Goal: Transaction & Acquisition: Purchase product/service

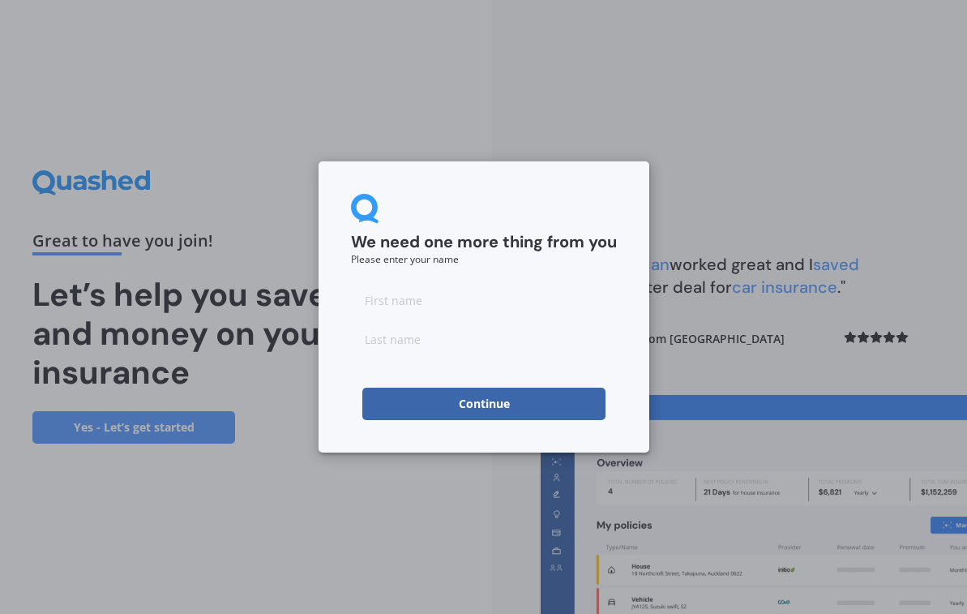
click at [400, 301] on input at bounding box center [484, 300] width 266 height 32
type input "[PERSON_NAME]"
click at [386, 339] on input at bounding box center [484, 339] width 266 height 32
type input "[PERSON_NAME]"
click at [509, 409] on button "Continue" at bounding box center [483, 404] width 243 height 32
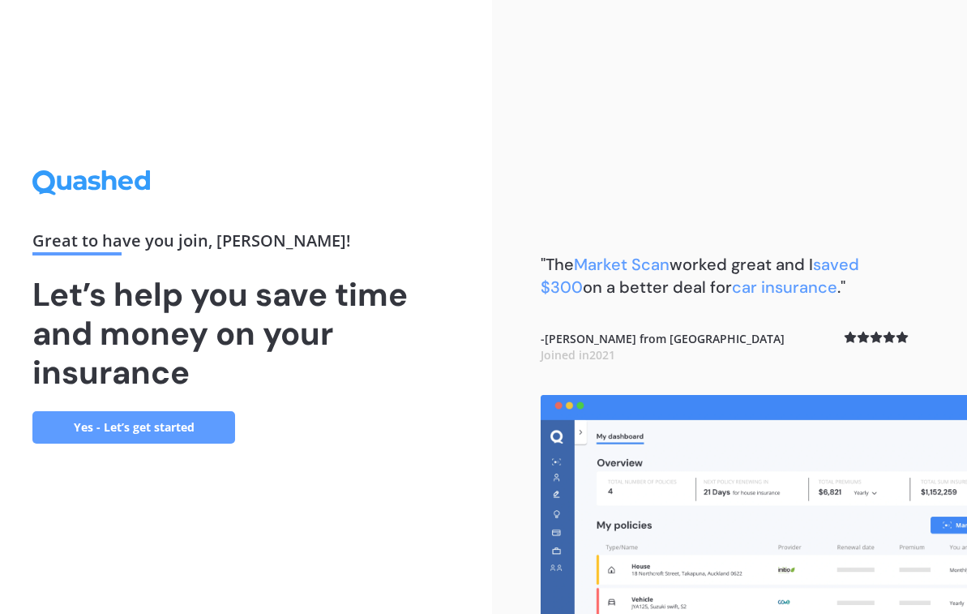
click at [84, 426] on link "Yes - Let’s get started" at bounding box center [133, 427] width 203 height 32
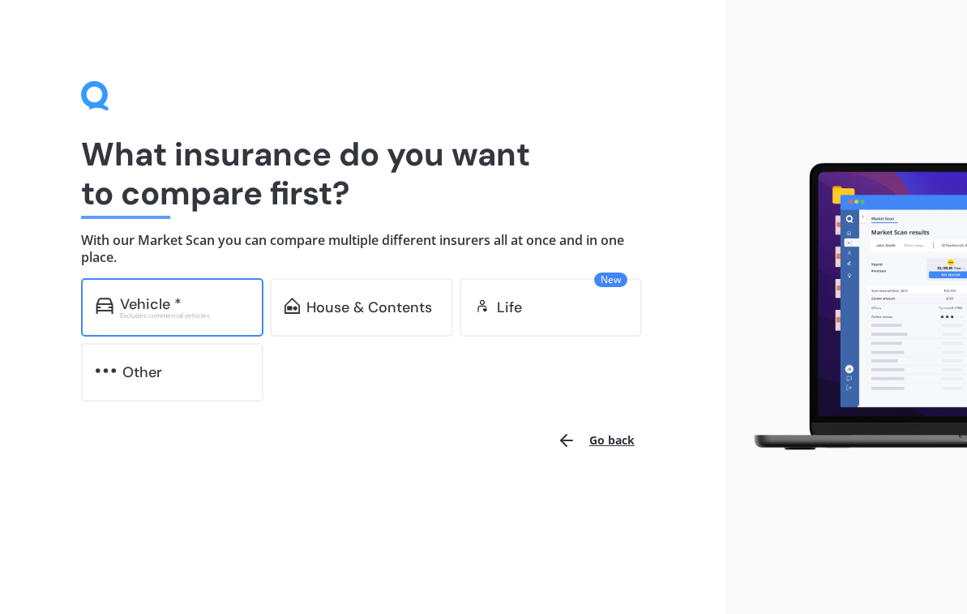
click at [152, 302] on div "Vehicle *" at bounding box center [151, 304] width 62 height 16
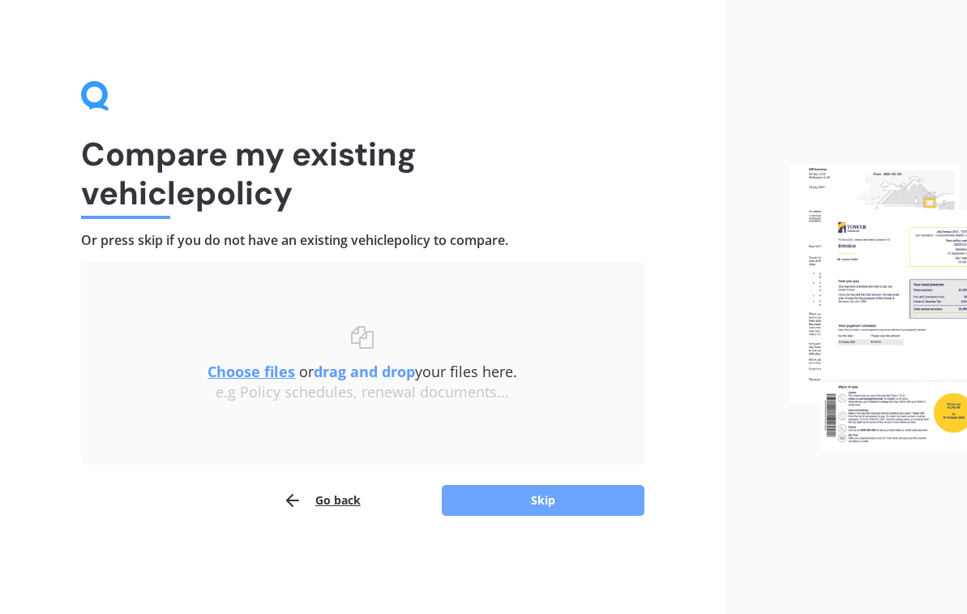
click at [544, 503] on button "Skip" at bounding box center [543, 500] width 203 height 31
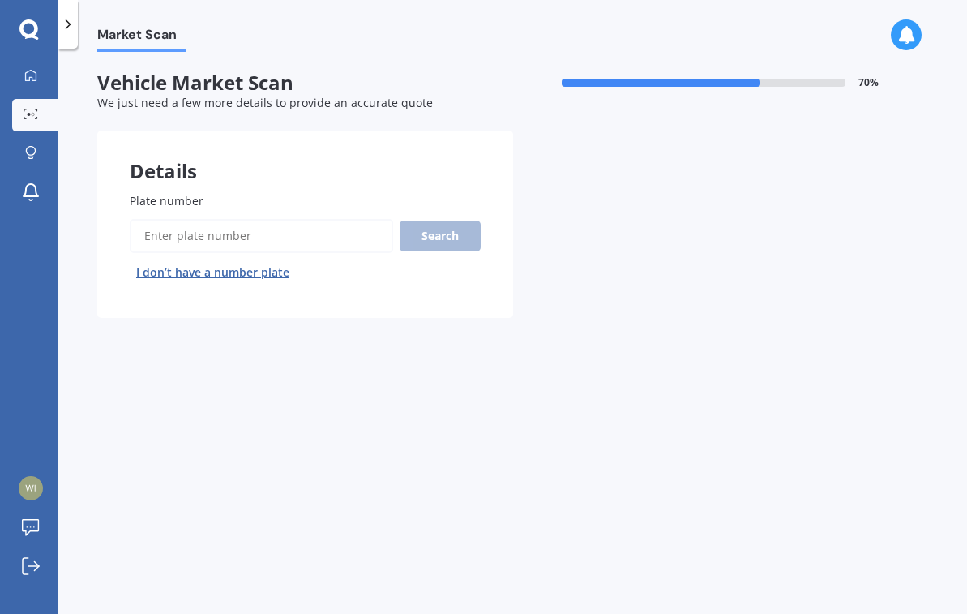
click at [191, 232] on input "Plate number" at bounding box center [261, 236] width 263 height 34
type input "KFY218"
click at [441, 233] on button "Search" at bounding box center [440, 236] width 81 height 31
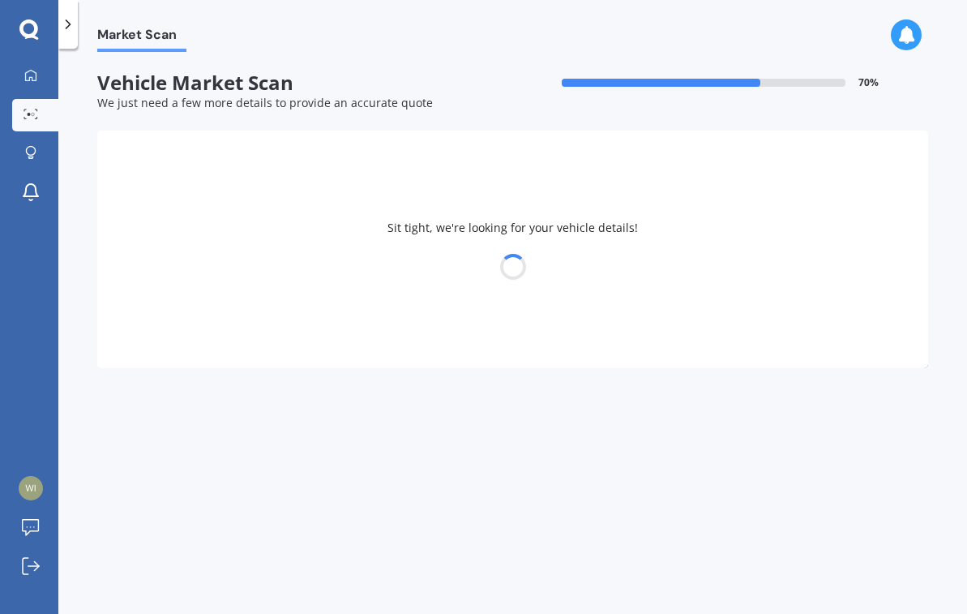
select select "NISSAN"
select select "NOTE"
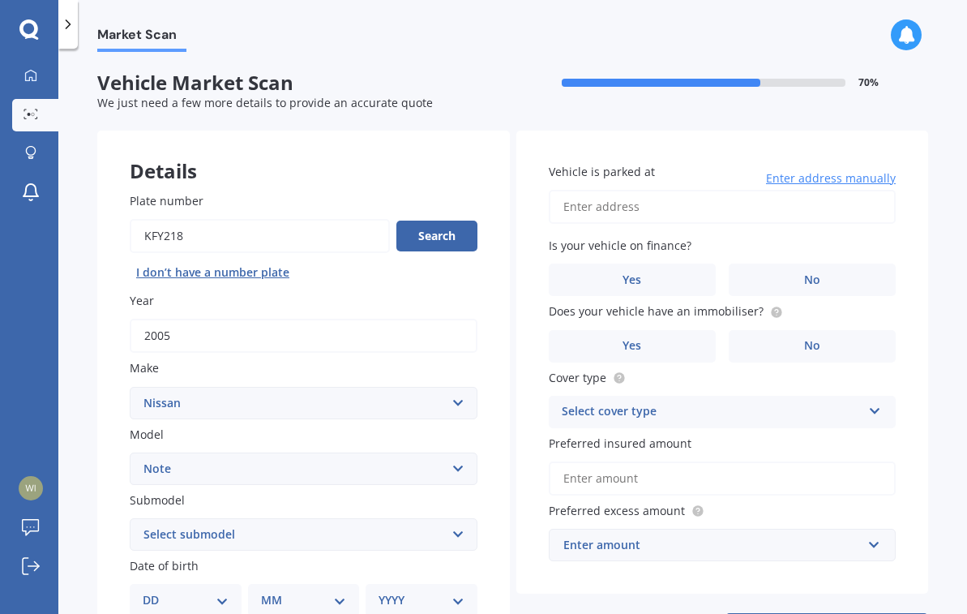
click at [614, 208] on input "Vehicle is parked at" at bounding box center [723, 207] width 348 height 34
type input "[STREET_ADDRESS][PERSON_NAME]"
click at [840, 274] on label "No" at bounding box center [812, 279] width 167 height 32
click at [0, 0] on input "No" at bounding box center [0, 0] width 0 height 0
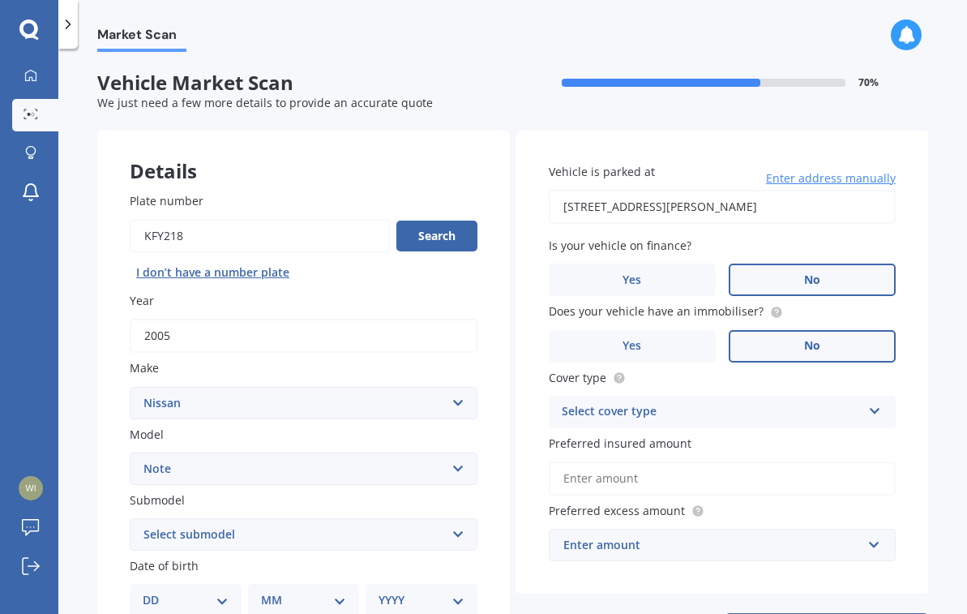
click at [818, 347] on label "No" at bounding box center [812, 346] width 167 height 32
click at [0, 0] on input "No" at bounding box center [0, 0] width 0 height 0
click at [811, 411] on div "Select cover type" at bounding box center [712, 411] width 301 height 19
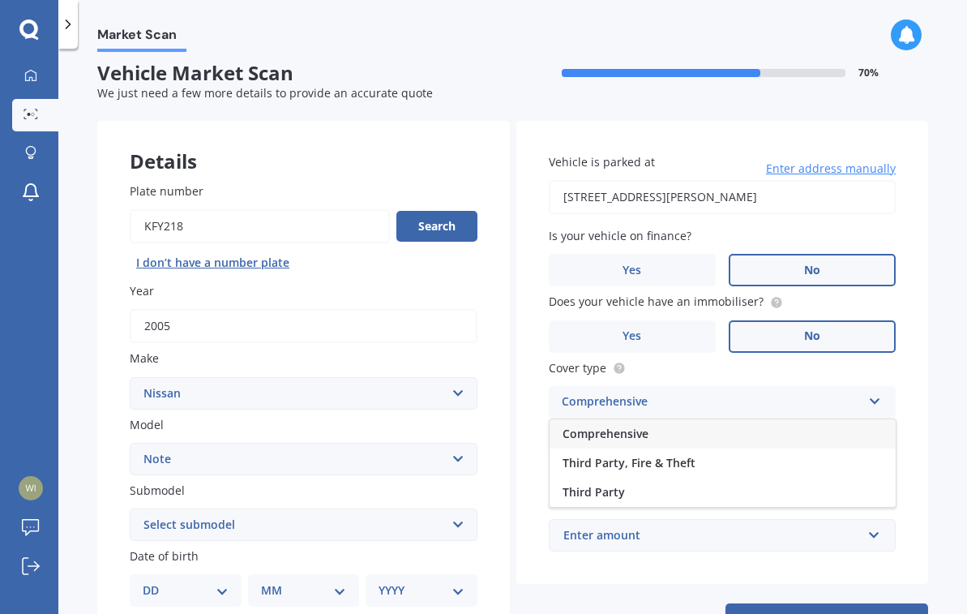
click at [666, 433] on div "Comprehensive" at bounding box center [723, 433] width 346 height 29
click at [609, 470] on input "Preferred insured amount" at bounding box center [723, 469] width 348 height 34
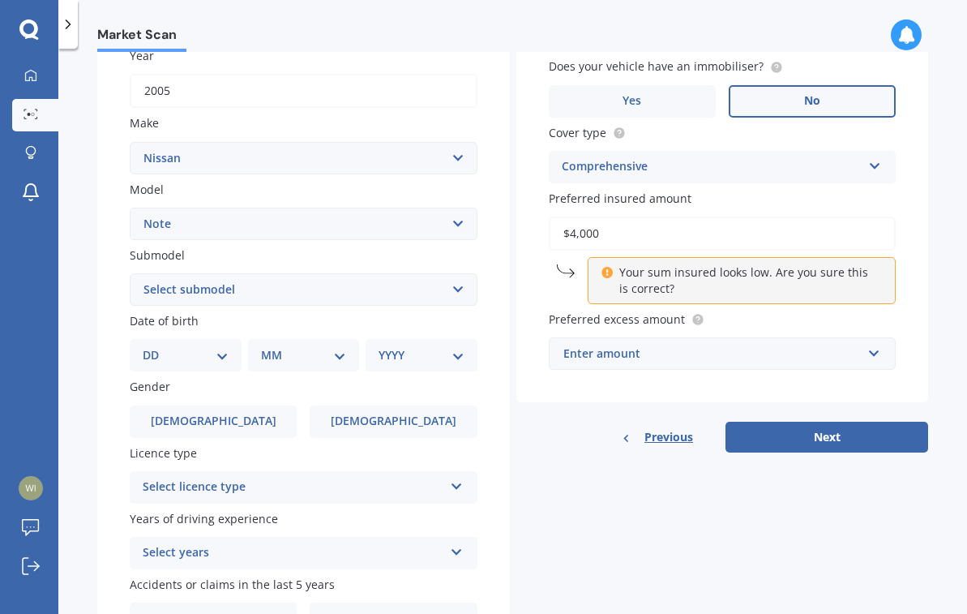
scroll to position [248, 0]
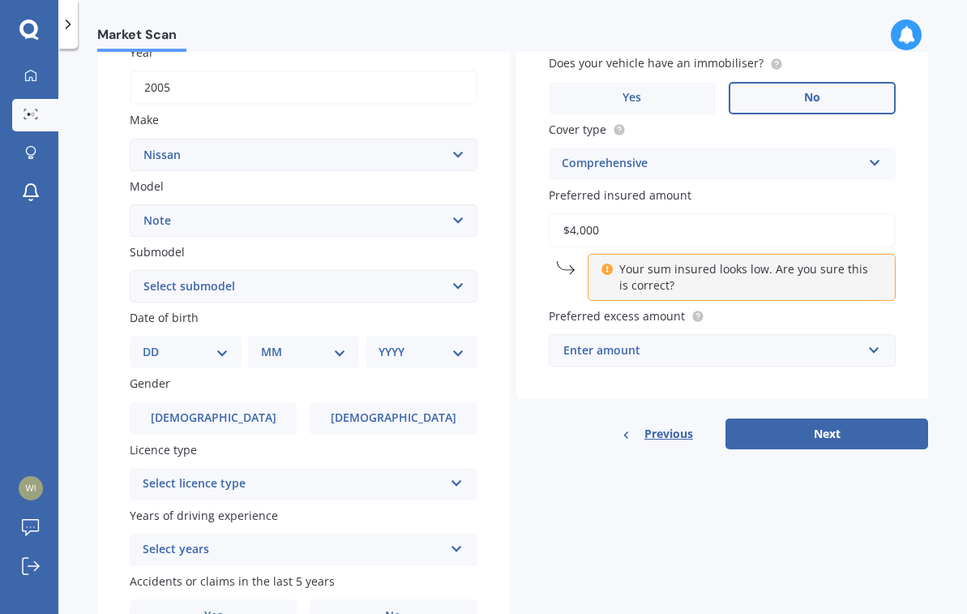
type input "$4,000"
click at [715, 358] on div "Enter amount" at bounding box center [712, 350] width 299 height 18
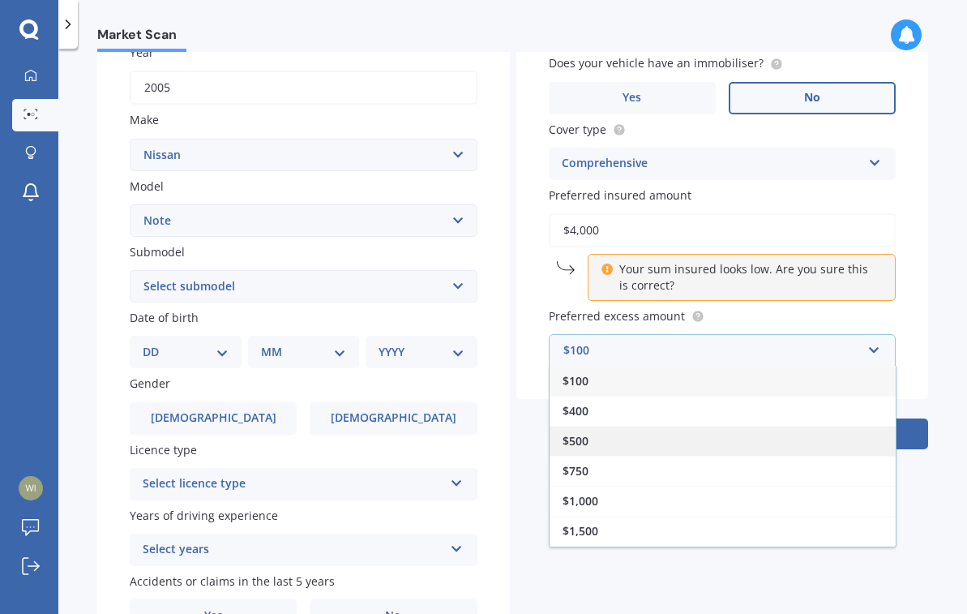
click at [578, 438] on span "$500" at bounding box center [576, 440] width 26 height 15
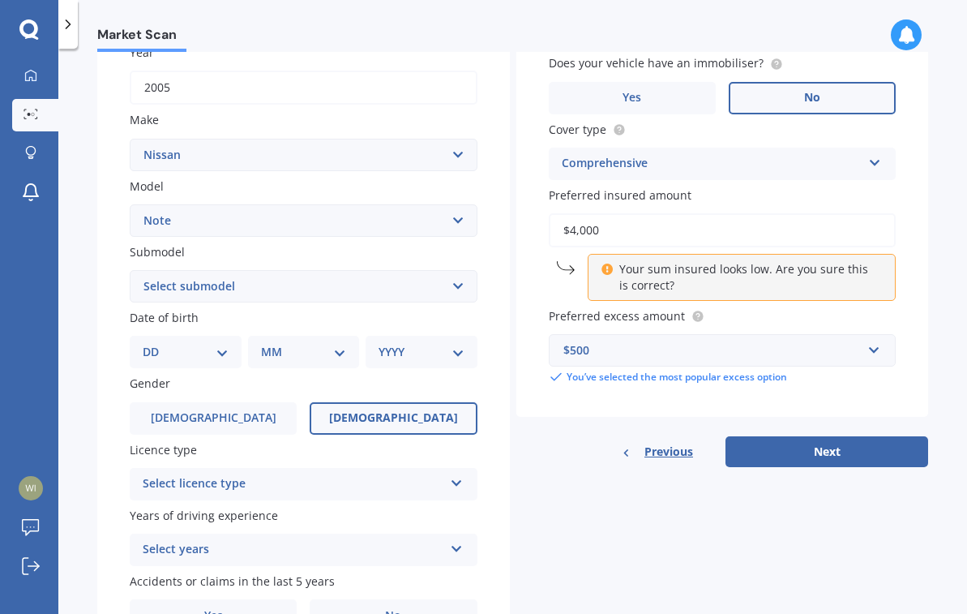
click at [392, 421] on span "[DEMOGRAPHIC_DATA]" at bounding box center [393, 418] width 129 height 14
click at [0, 0] on input "[DEMOGRAPHIC_DATA]" at bounding box center [0, 0] width 0 height 0
click at [220, 354] on select "DD 01 02 03 04 05 06 07 08 09 10 11 12 13 14 15 16 17 18 19 20 21 22 23 24 25 2…" at bounding box center [186, 352] width 86 height 18
select select "25"
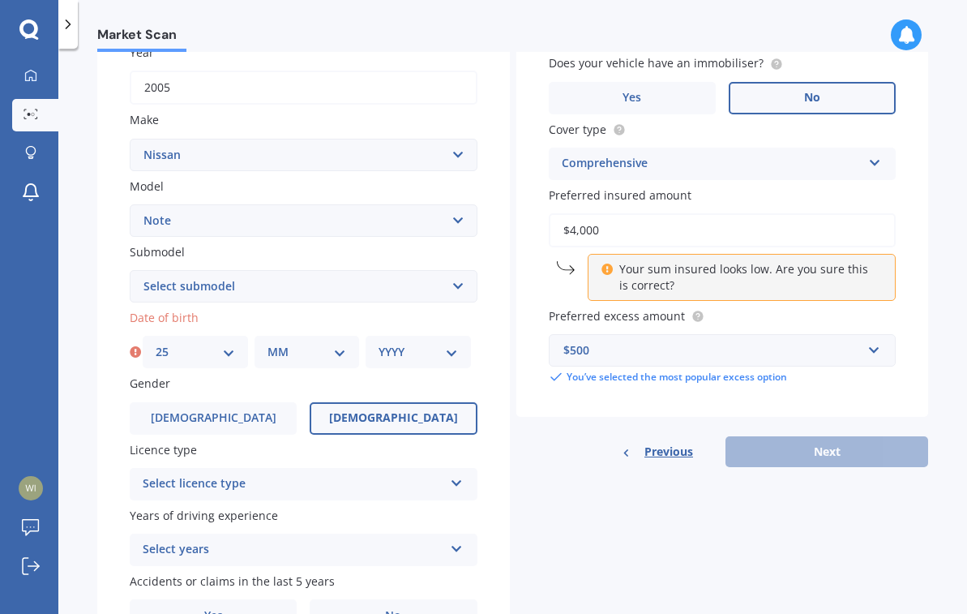
click at [346, 351] on div "MM 01 02 03 04 05 06 07 08 09 10 11 12" at bounding box center [307, 352] width 105 height 32
click at [340, 354] on select "MM 01 02 03 04 05 06 07 08 09 10 11 12" at bounding box center [307, 352] width 79 height 18
select select "07"
click at [447, 354] on select "YYYY 2025 2024 2023 2022 2021 2020 2019 2018 2017 2016 2015 2014 2013 2012 2011…" at bounding box center [418, 352] width 79 height 18
select select "2006"
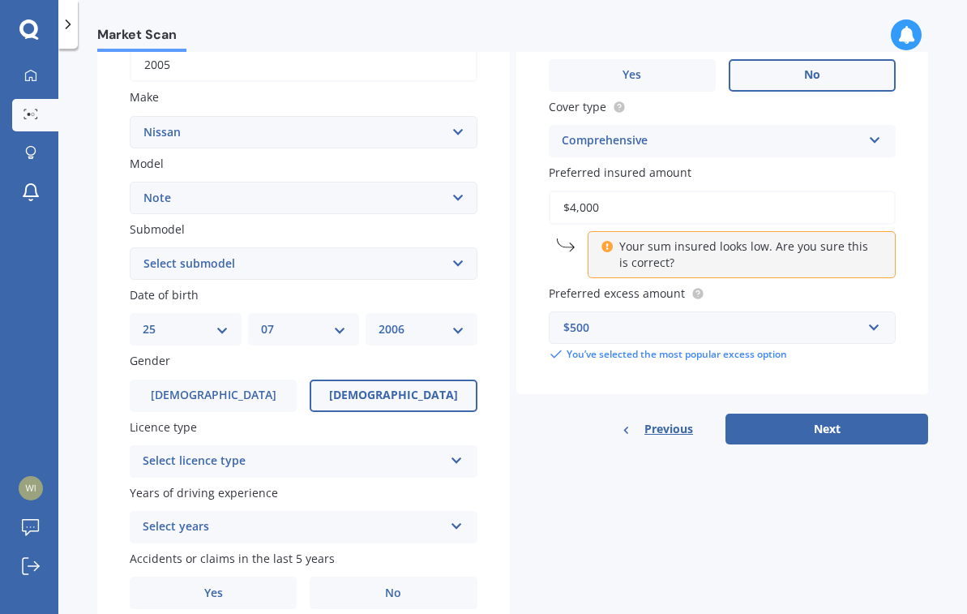
scroll to position [273, 0]
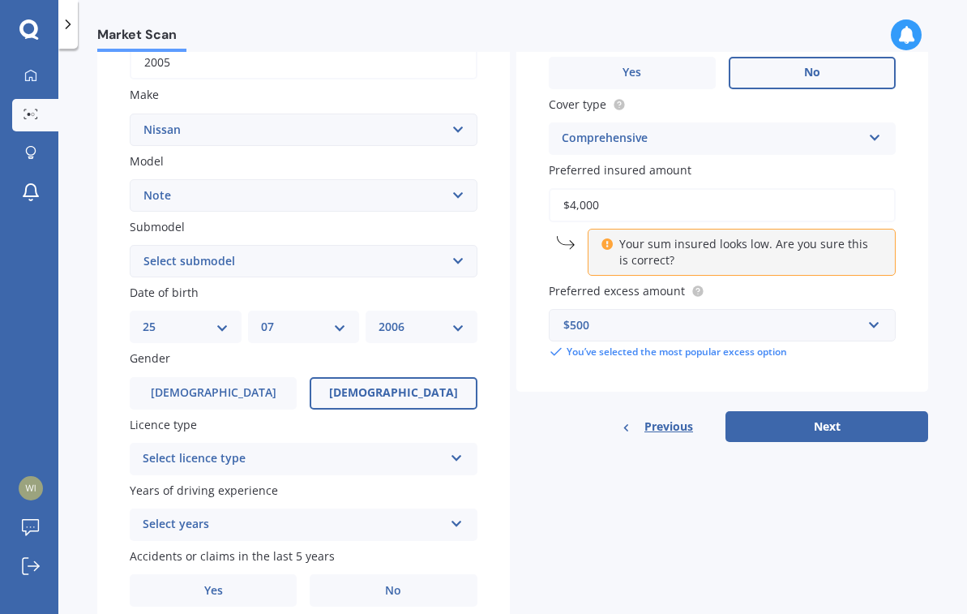
click at [374, 464] on div "Select licence type" at bounding box center [293, 458] width 301 height 19
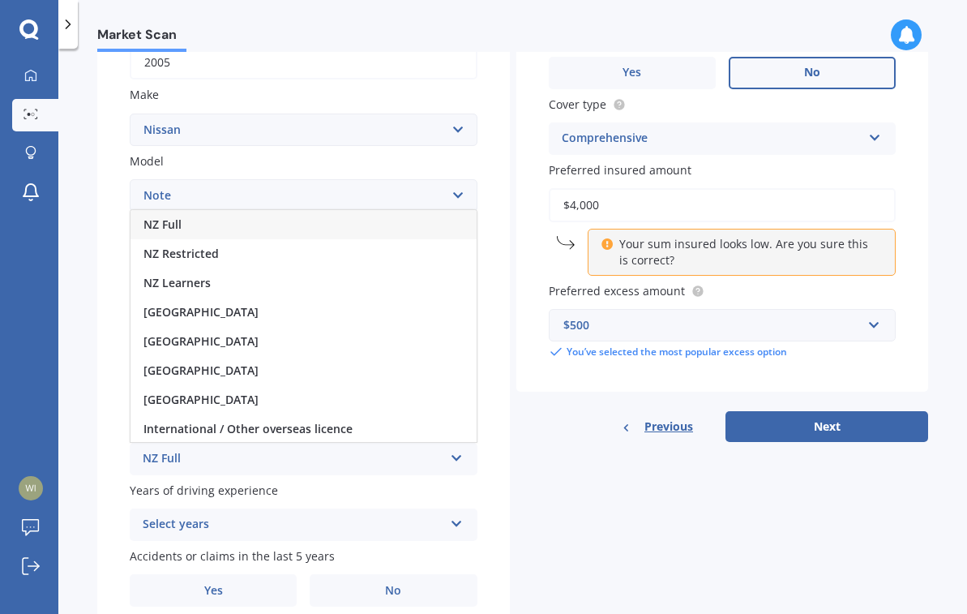
click at [207, 229] on div "NZ Full" at bounding box center [304, 224] width 346 height 29
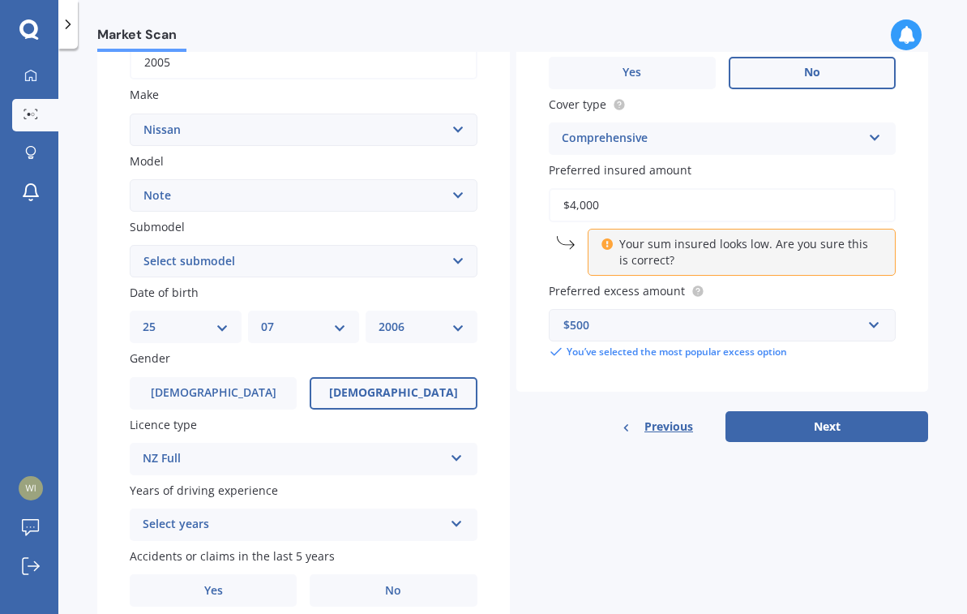
scroll to position [345, 0]
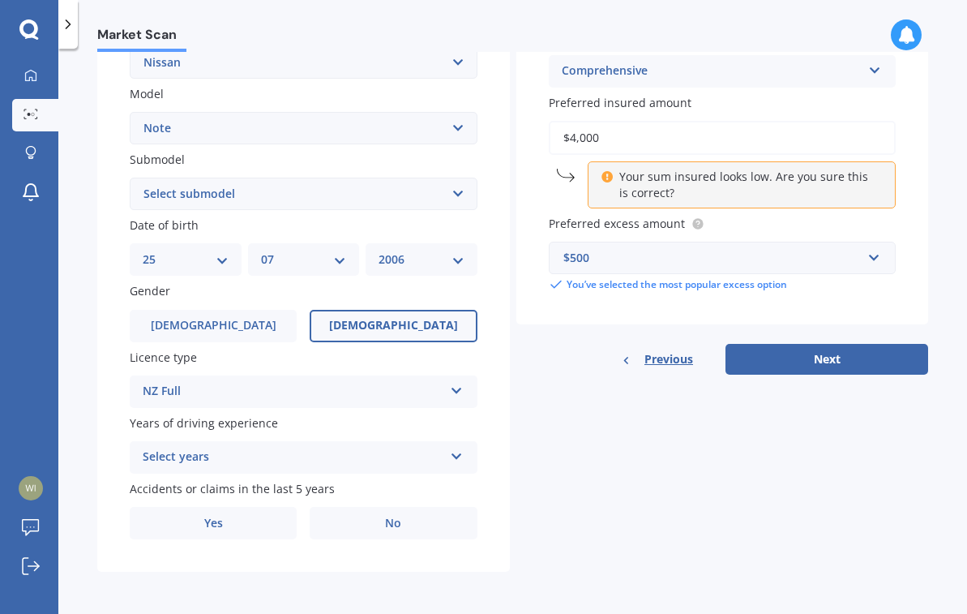
click at [451, 455] on icon at bounding box center [457, 452] width 14 height 11
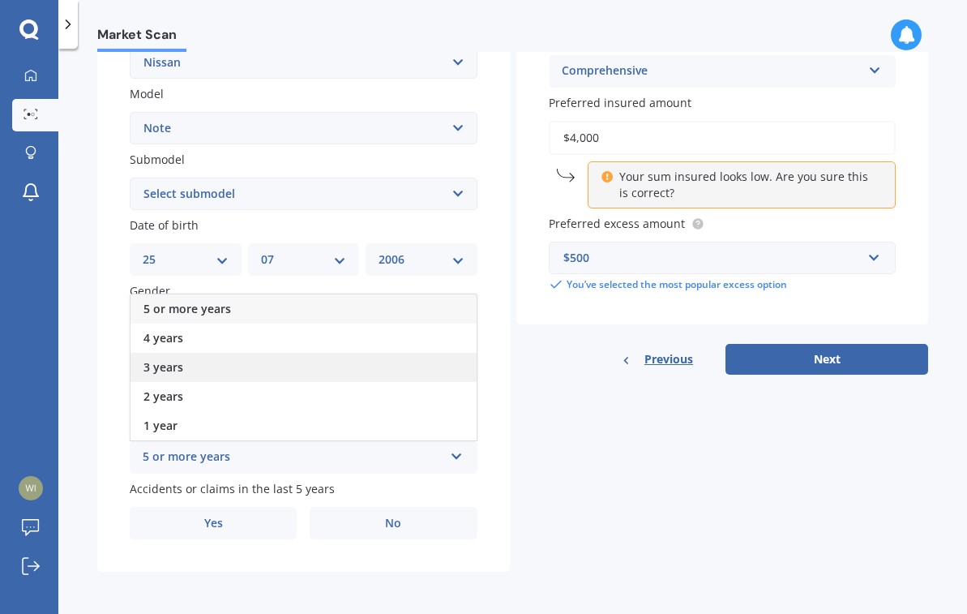
click at [173, 365] on span "3 years" at bounding box center [163, 366] width 40 height 15
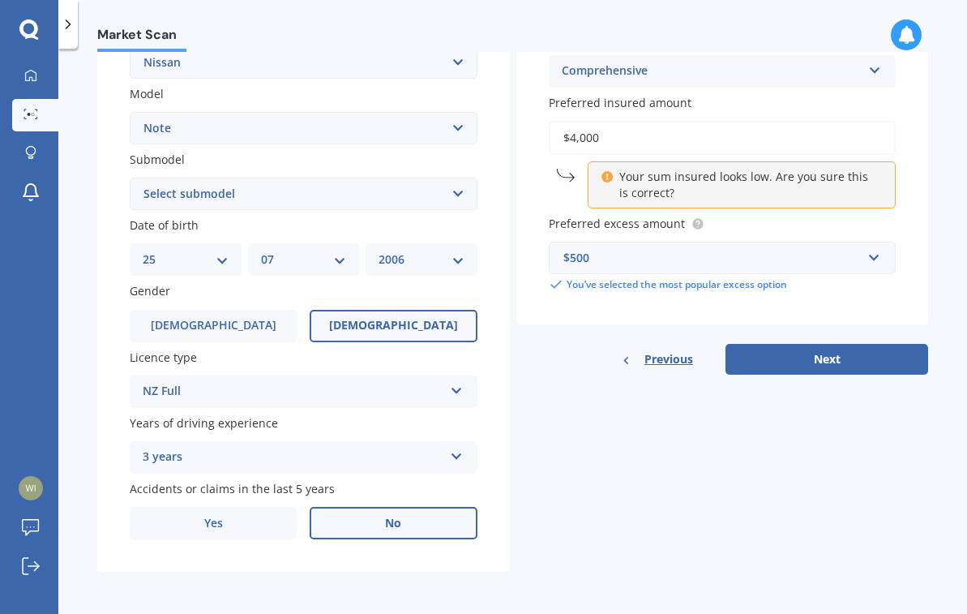
click at [396, 520] on span "No" at bounding box center [393, 523] width 16 height 14
click at [0, 0] on input "No" at bounding box center [0, 0] width 0 height 0
click at [823, 358] on button "Next" at bounding box center [827, 359] width 203 height 31
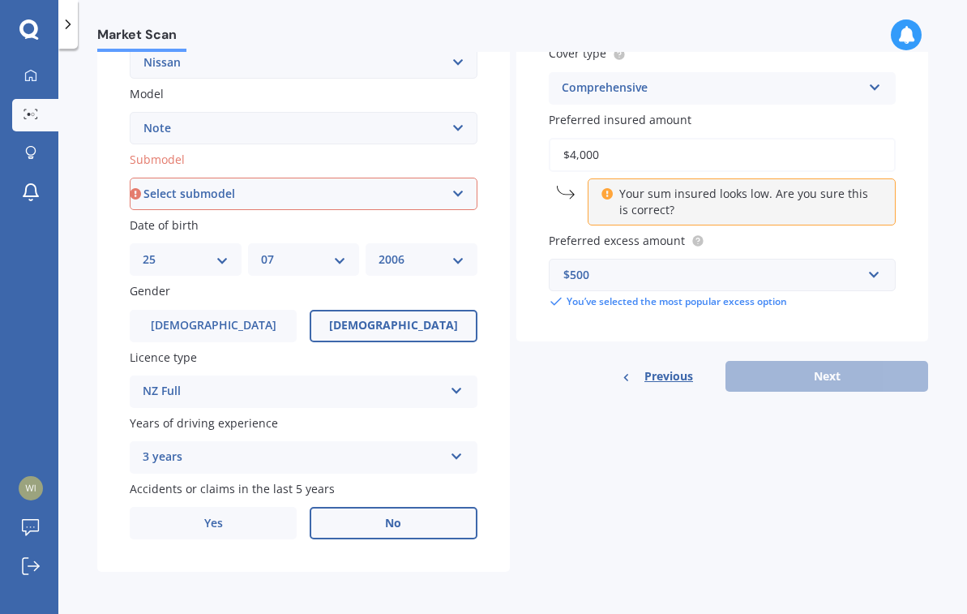
click at [572, 154] on input "$4,000" at bounding box center [723, 155] width 348 height 34
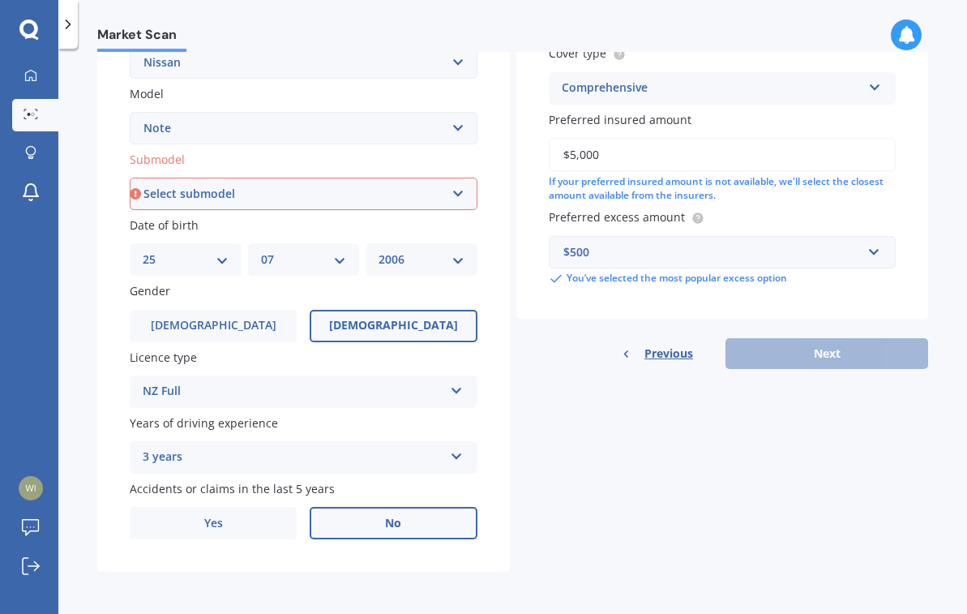
type input "$5,000"
click at [799, 351] on div "Previous Next" at bounding box center [722, 353] width 413 height 31
click at [826, 352] on div "Previous Next" at bounding box center [722, 353] width 413 height 31
click at [453, 192] on select "Select submodel (All) E-Power Hatchback Non Turbo Station Wagon turbo" at bounding box center [304, 194] width 348 height 32
select select "HATCHBACK NON TURBO"
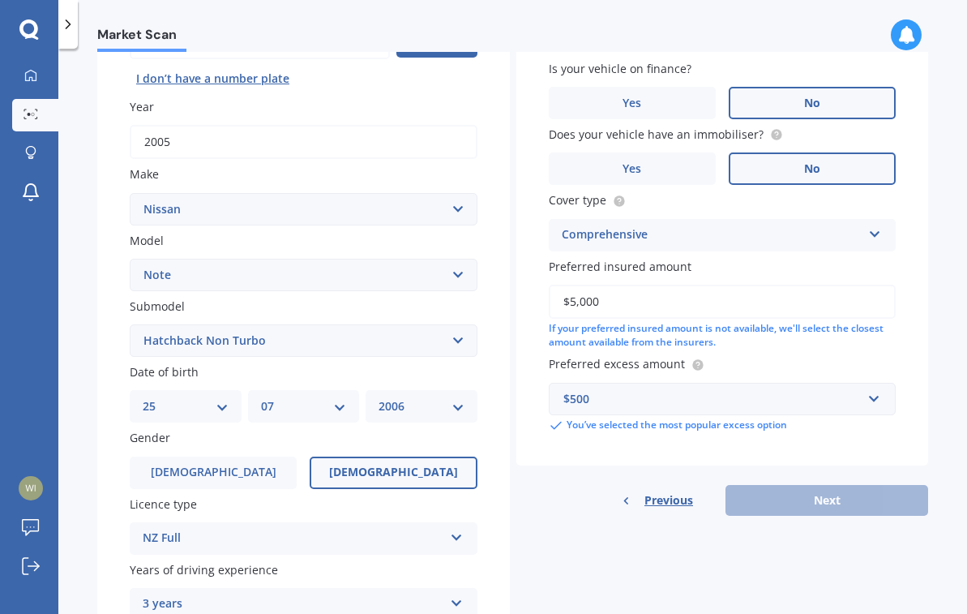
scroll to position [111, 0]
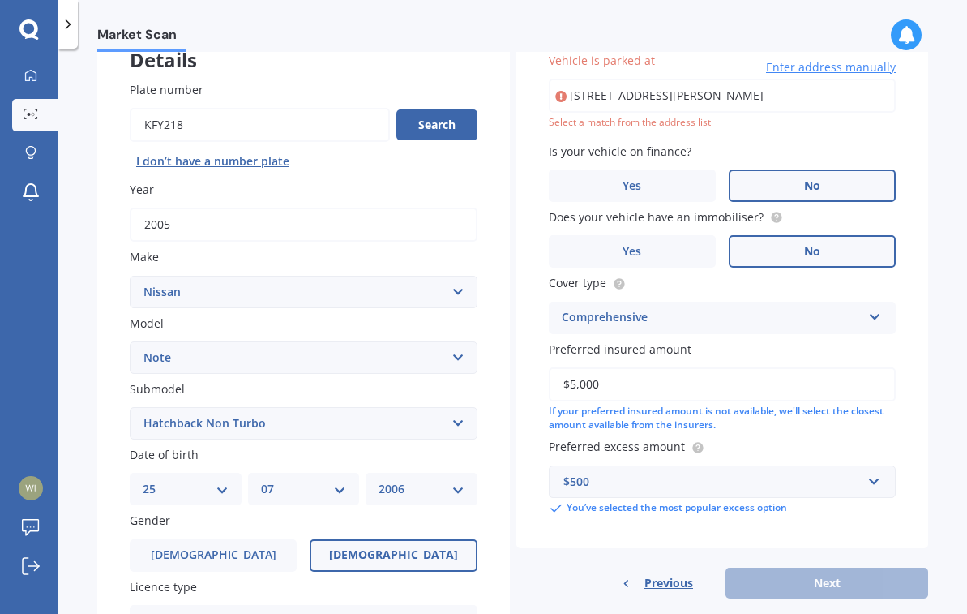
click at [773, 94] on input "[STREET_ADDRESS][PERSON_NAME]" at bounding box center [723, 96] width 348 height 34
click at [599, 126] on div "Select a match from the address list" at bounding box center [723, 123] width 348 height 14
click at [557, 94] on icon at bounding box center [560, 96] width 11 height 16
click at [556, 96] on icon at bounding box center [560, 96] width 11 height 16
click at [795, 95] on input "[STREET_ADDRESS][PERSON_NAME]" at bounding box center [723, 96] width 348 height 34
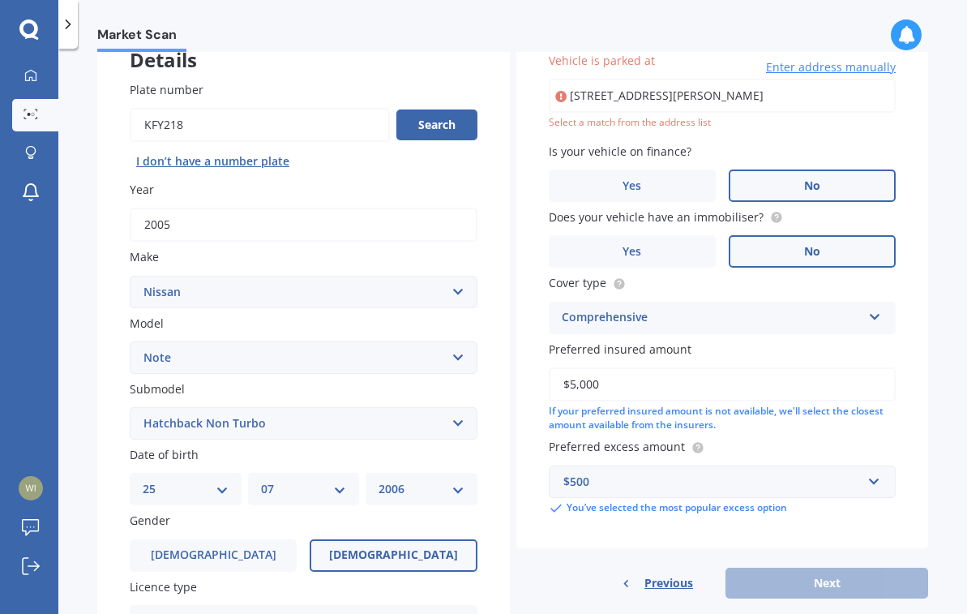
click at [837, 88] on input "[STREET_ADDRESS][PERSON_NAME]" at bounding box center [723, 96] width 348 height 34
drag, startPoint x: 829, startPoint y: 88, endPoint x: 503, endPoint y: 93, distance: 325.9
click at [503, 93] on div "Details Plate number Search I don’t have a number plate Year [DATE] Make Select…" at bounding box center [512, 410] width 831 height 782
type input "[STREET_ADDRESS][PERSON_NAME]"
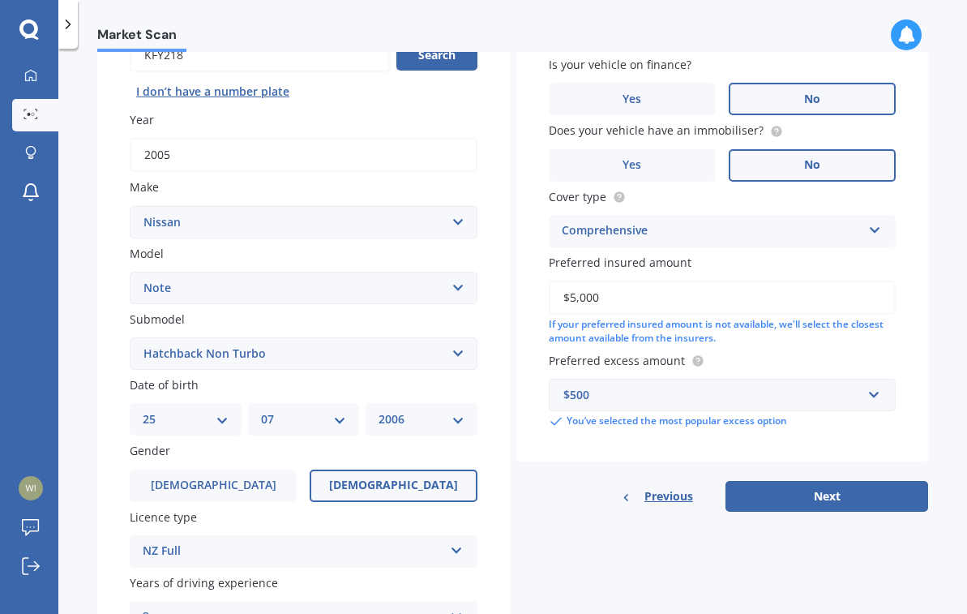
scroll to position [238, 0]
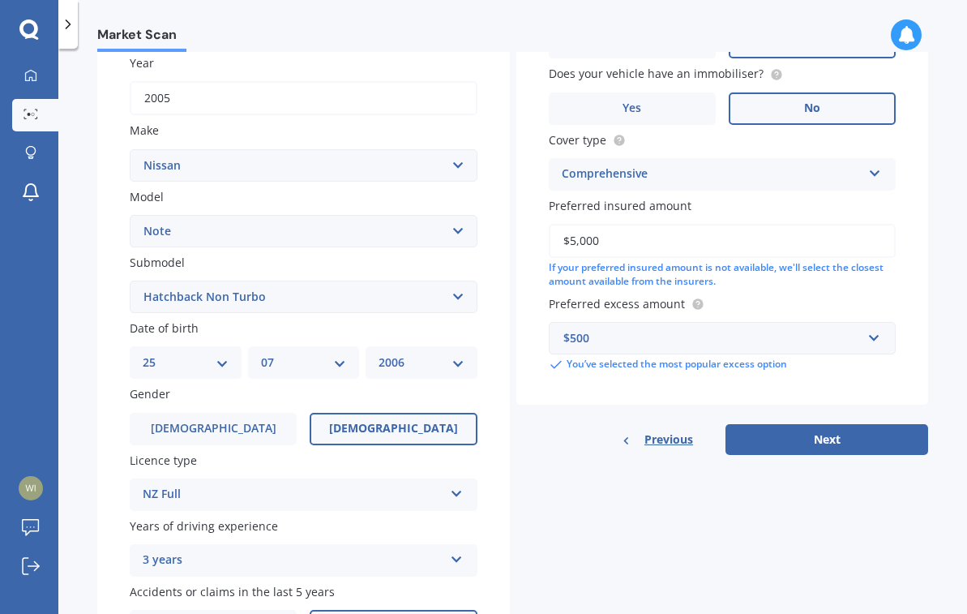
click at [570, 241] on input "$5,000" at bounding box center [723, 241] width 348 height 34
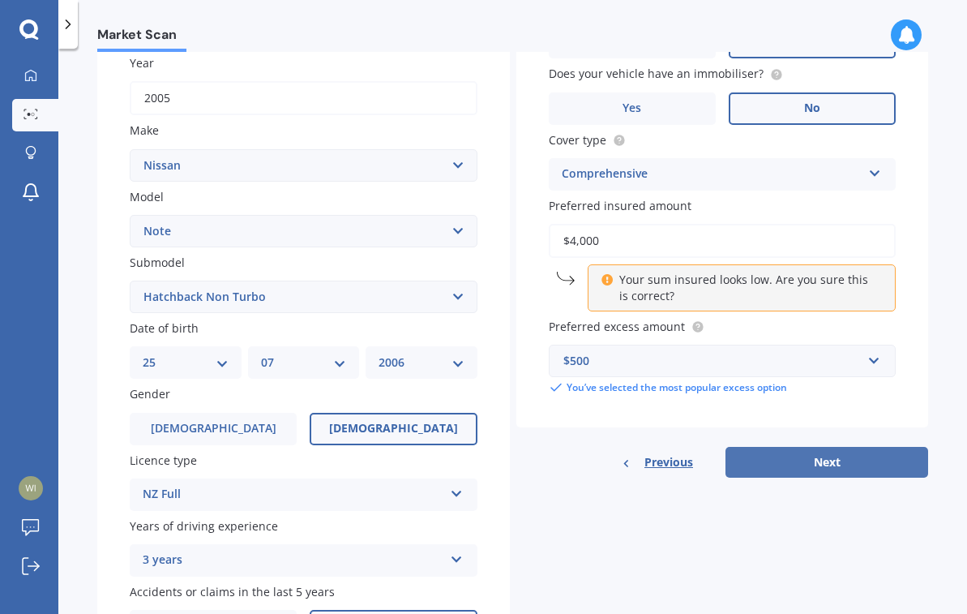
type input "$4,000"
click at [828, 463] on button "Next" at bounding box center [827, 462] width 203 height 31
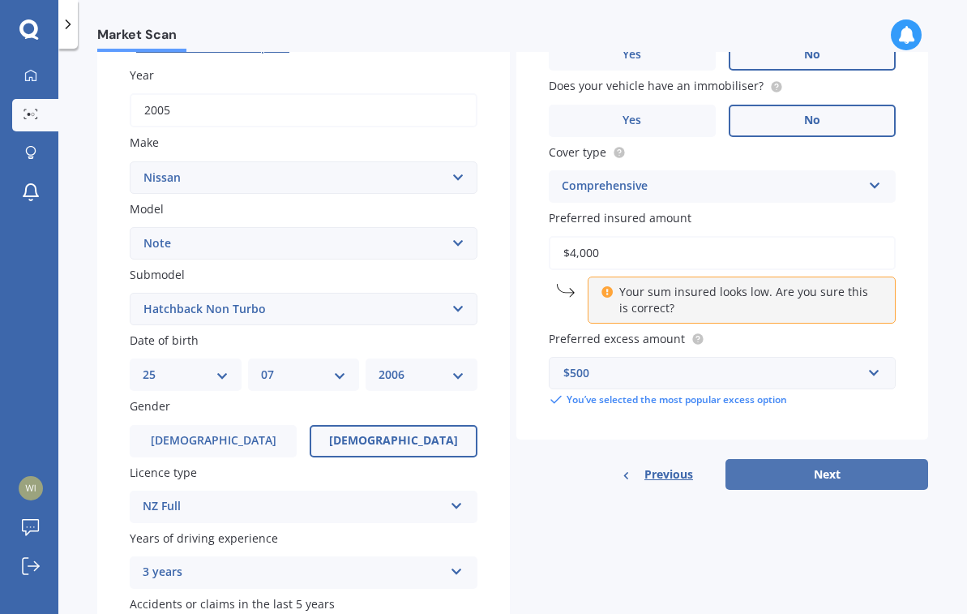
select select "25"
select select "07"
select select "2006"
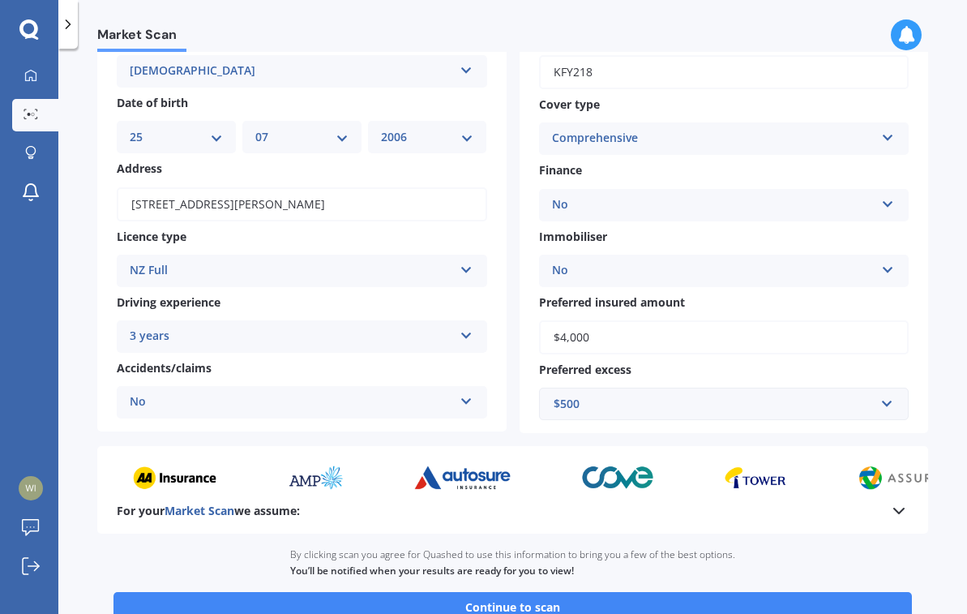
scroll to position [225, 0]
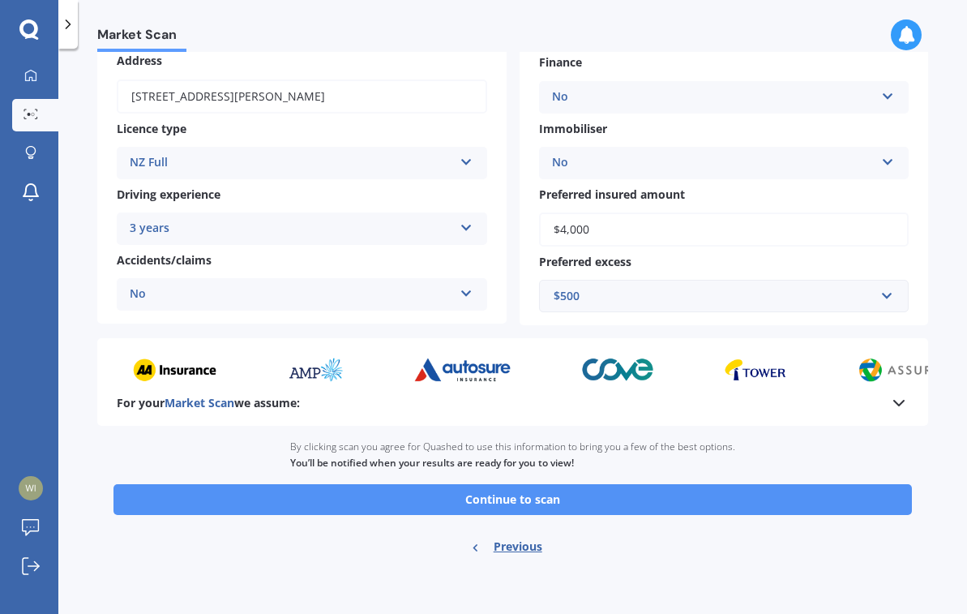
click at [493, 501] on button "Continue to scan" at bounding box center [512, 499] width 799 height 31
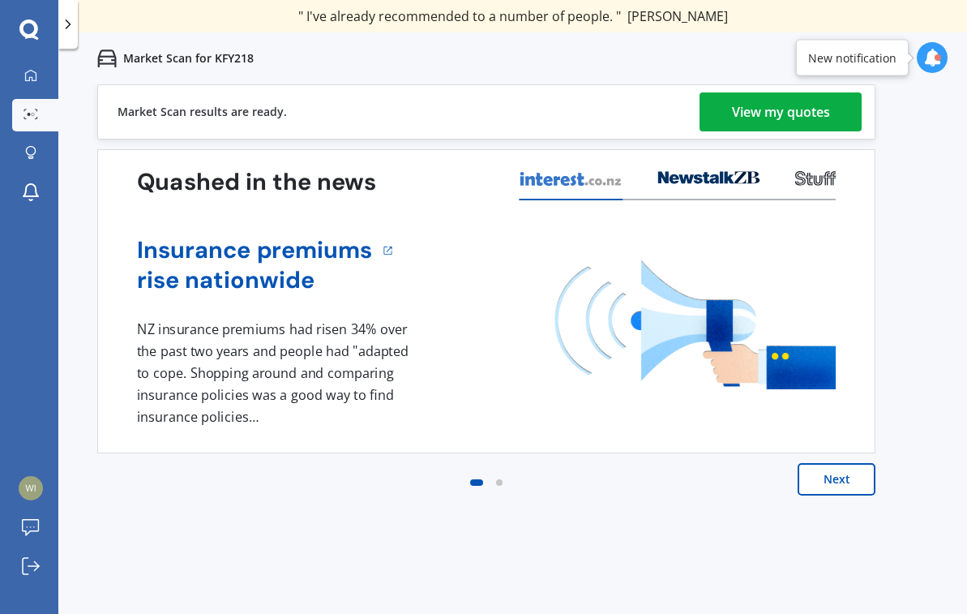
click at [777, 113] on div "View my quotes" at bounding box center [781, 111] width 98 height 39
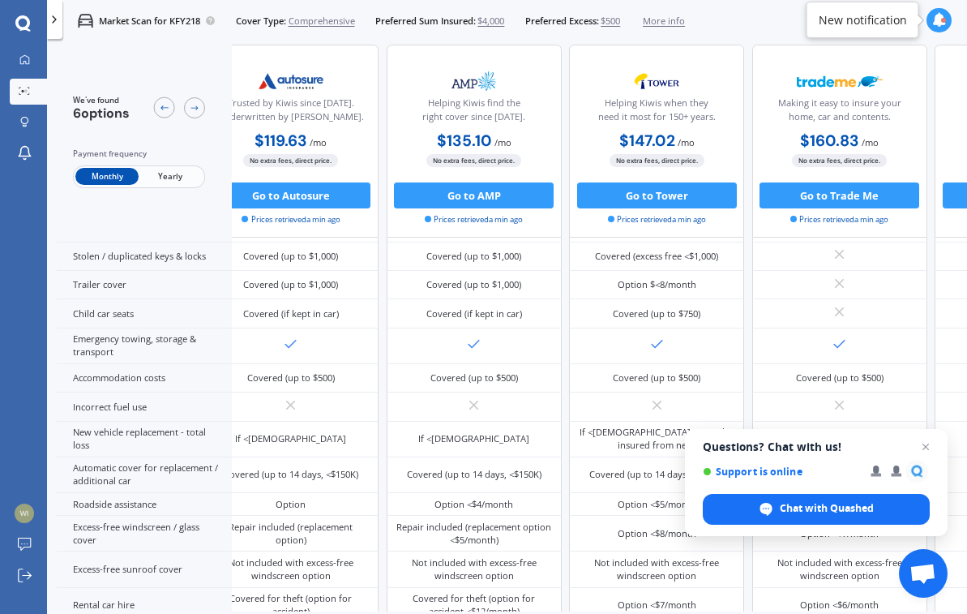
scroll to position [268, 0]
